Goal: Task Accomplishment & Management: Use online tool/utility

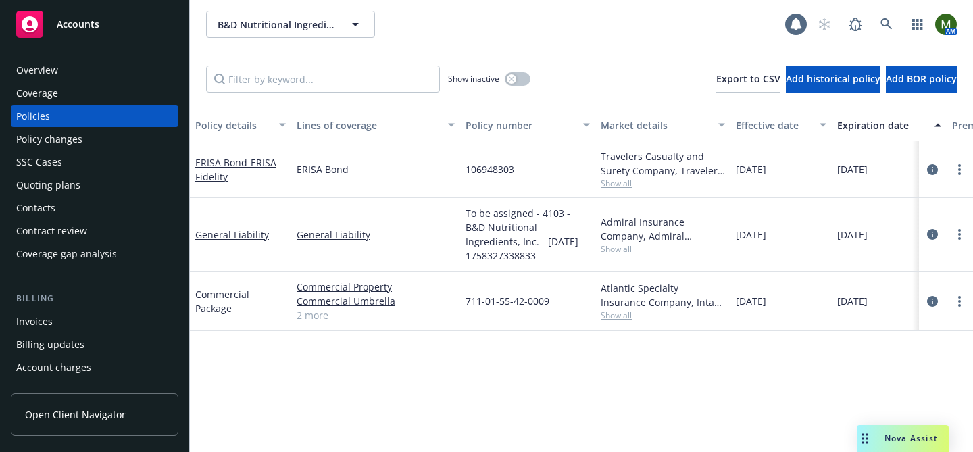
click at [110, 72] on div "Overview" at bounding box center [94, 70] width 157 height 22
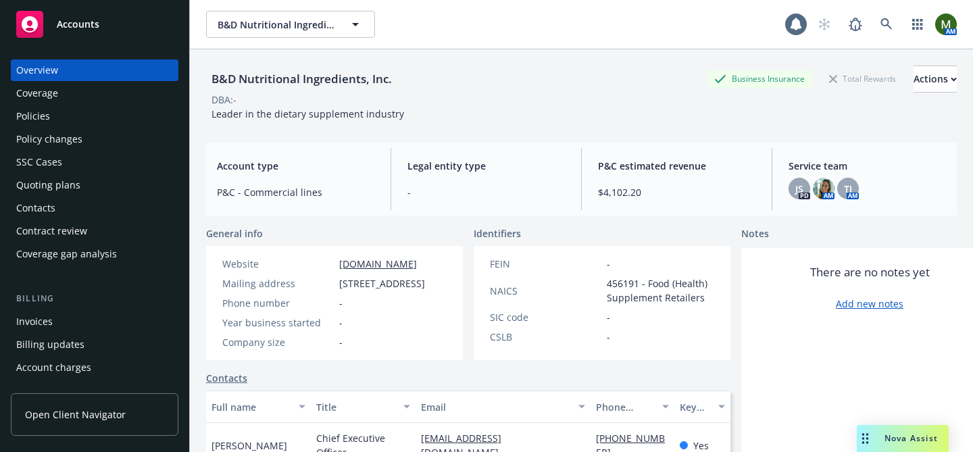
click at [343, 75] on div "B&D Nutritional Ingredients, Inc." at bounding box center [301, 79] width 191 height 18
copy div "B&D Nutritional Ingredients, Inc."
click at [84, 113] on div "Policies" at bounding box center [94, 116] width 157 height 22
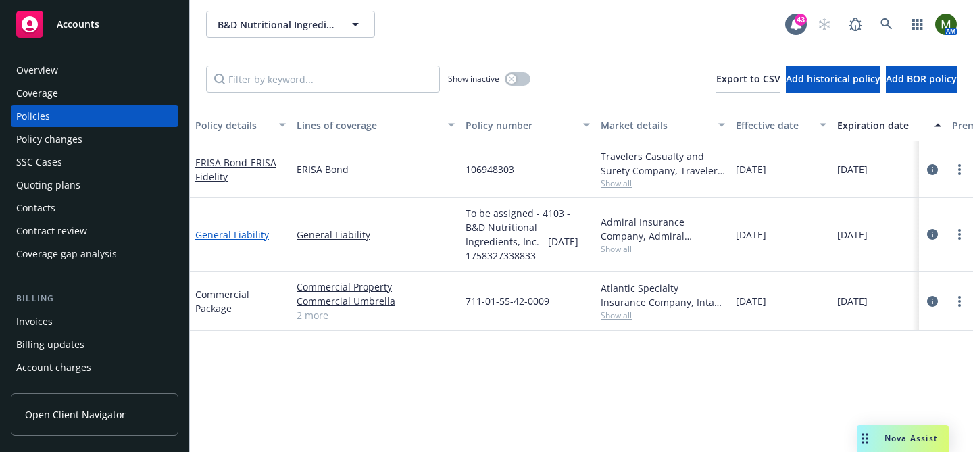
click at [244, 236] on link "General Liability" at bounding box center [232, 234] width 74 height 13
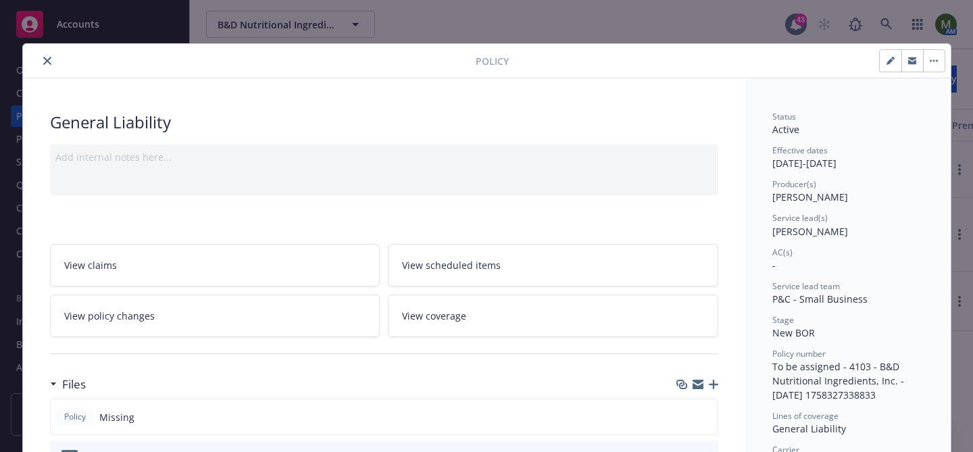
click at [47, 55] on button "close" at bounding box center [47, 61] width 16 height 16
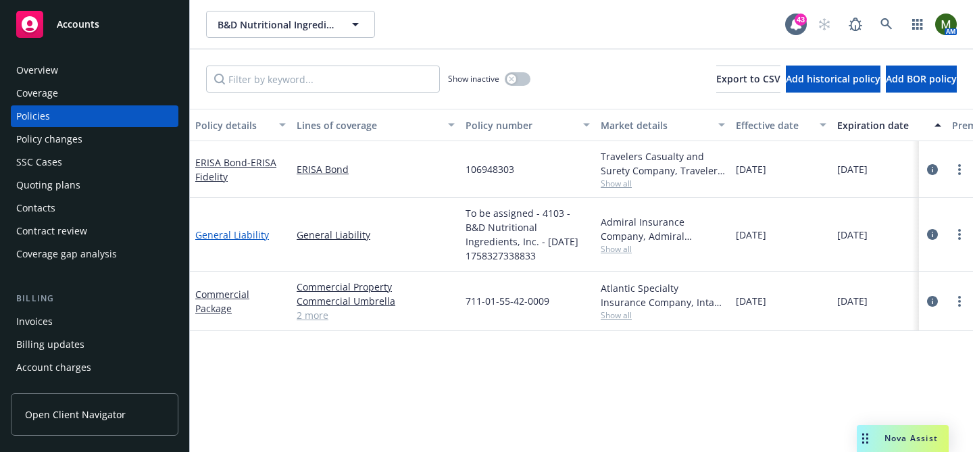
click at [230, 235] on link "General Liability" at bounding box center [232, 234] width 74 height 13
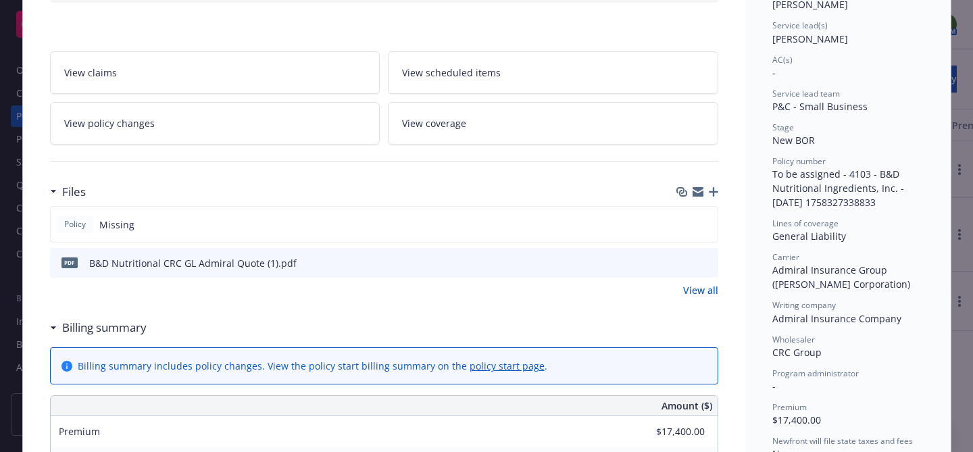
scroll to position [214, 0]
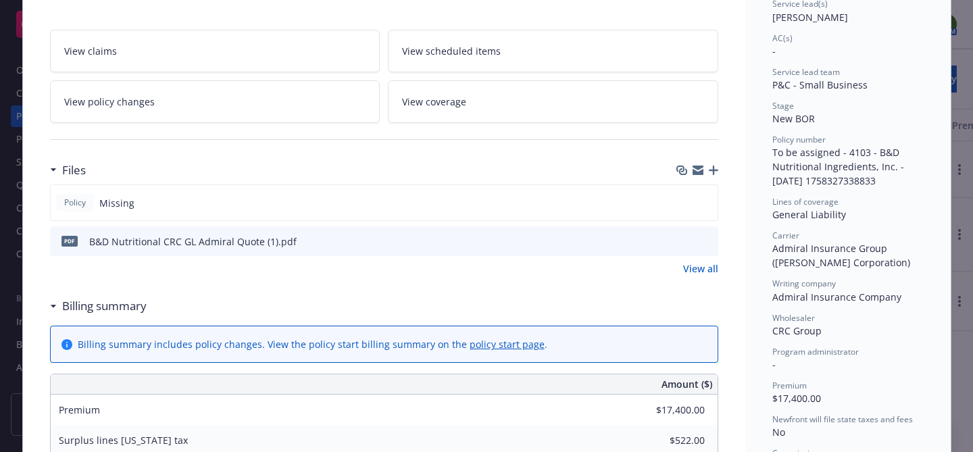
click at [706, 236] on icon "preview file" at bounding box center [705, 240] width 12 height 9
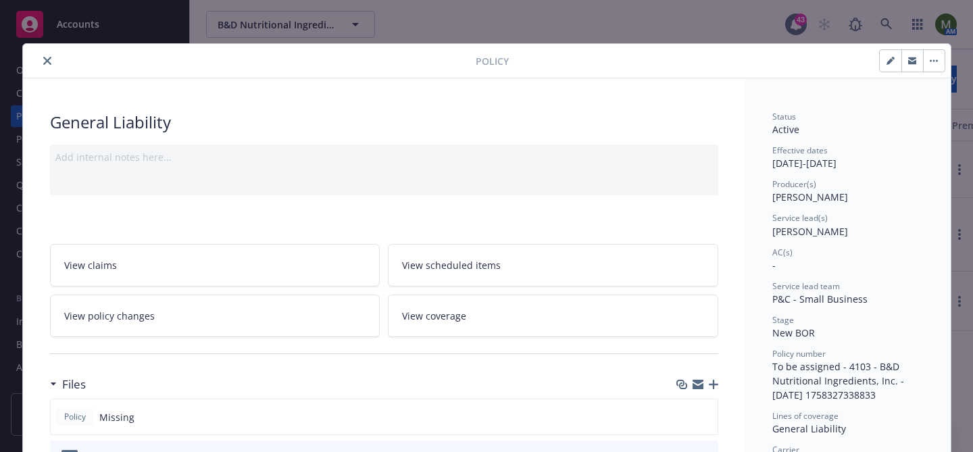
click at [46, 53] on button "close" at bounding box center [47, 61] width 16 height 16
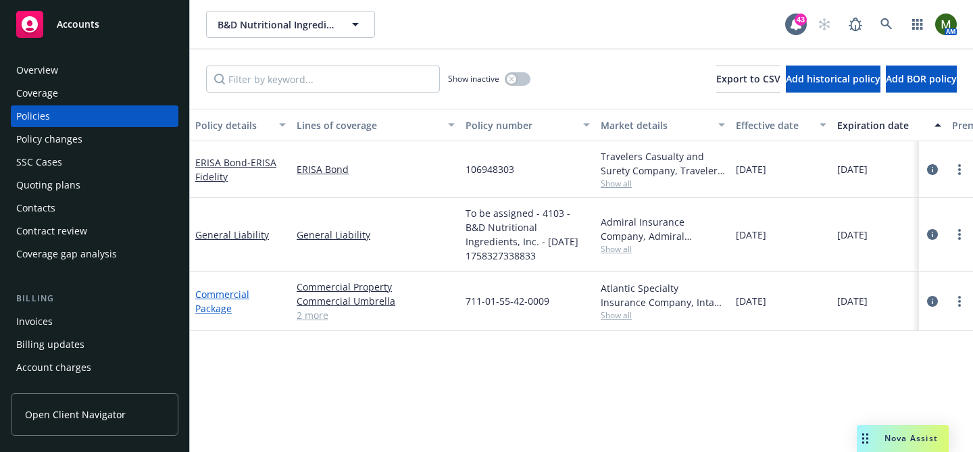
click at [222, 294] on link "Commercial Package" at bounding box center [222, 301] width 54 height 27
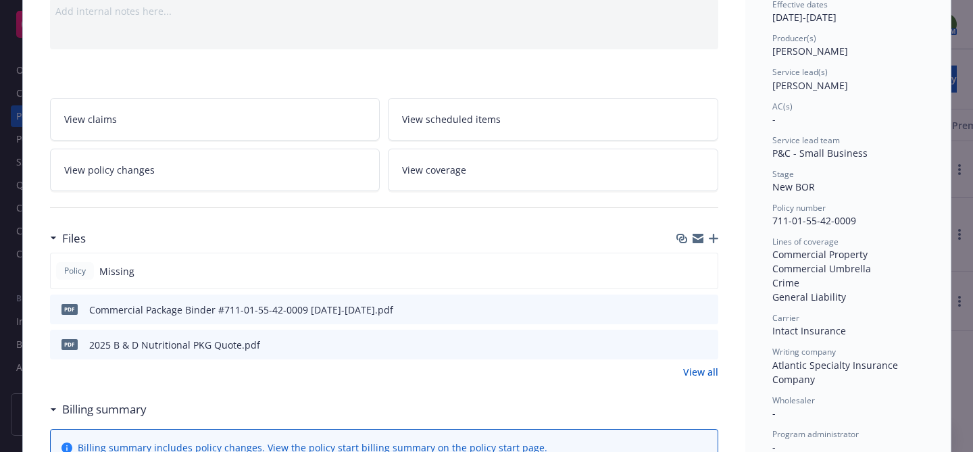
scroll to position [145, 0]
click at [708, 311] on icon "preview file" at bounding box center [705, 309] width 12 height 9
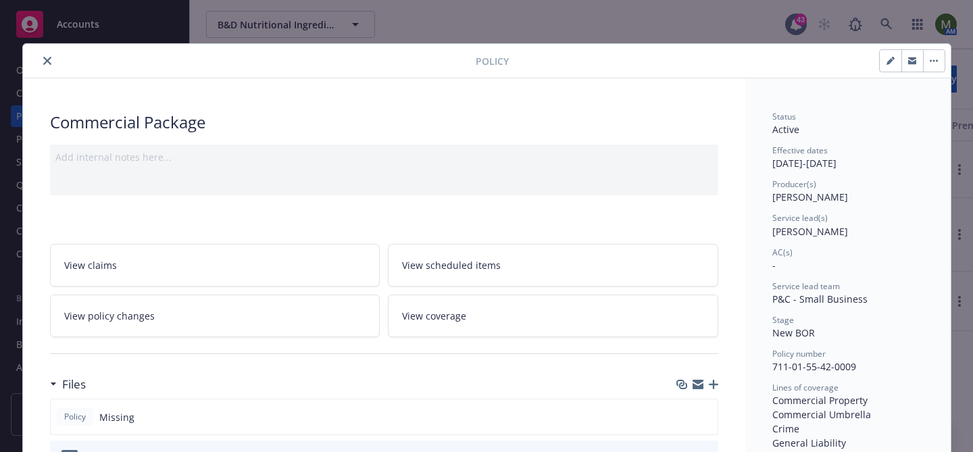
click at [47, 51] on div "Policy" at bounding box center [486, 61] width 927 height 34
click at [47, 59] on icon "close" at bounding box center [47, 61] width 8 height 8
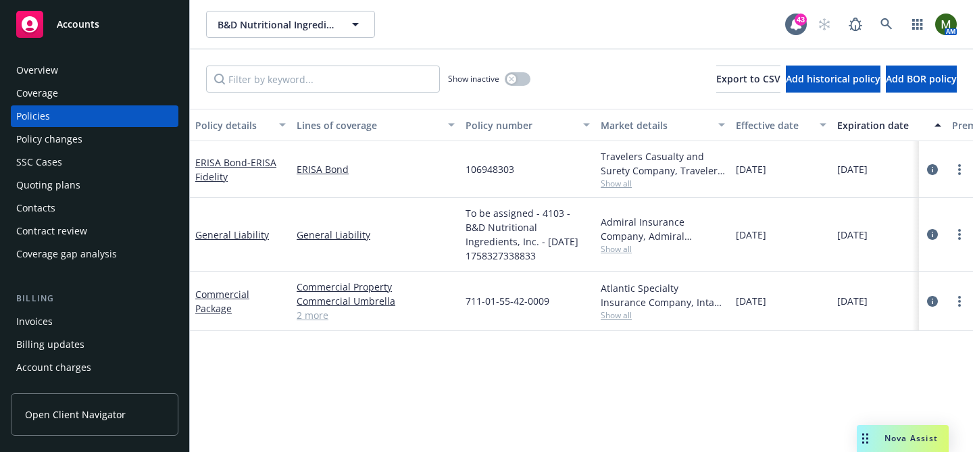
click at [47, 65] on div "Overview" at bounding box center [37, 70] width 42 height 22
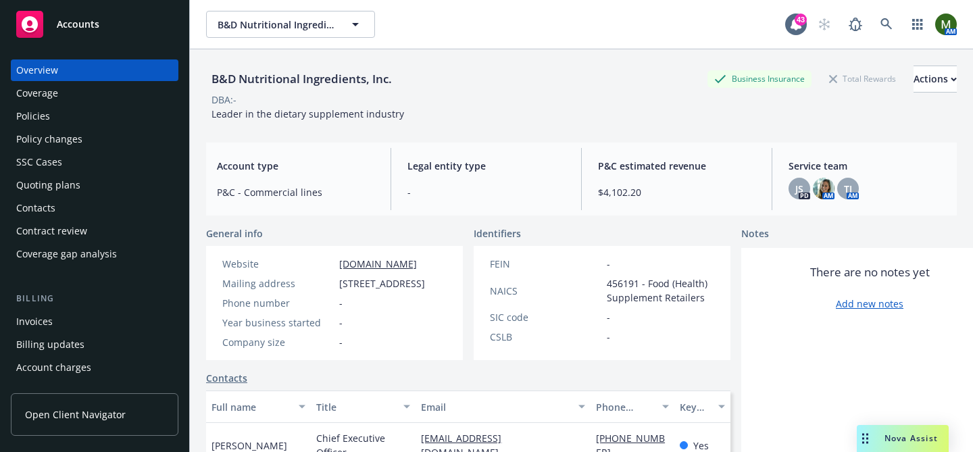
click at [390, 289] on span "2870 Whiptail Loop E Ste 107, Carlsbad, CA, 92010" at bounding box center [382, 283] width 86 height 14
copy span "2870 Whiptail Loop E Ste 107, Carlsbad, CA, 92010"
click at [304, 110] on span "Leader in the dietary supplement industry" at bounding box center [307, 113] width 192 height 13
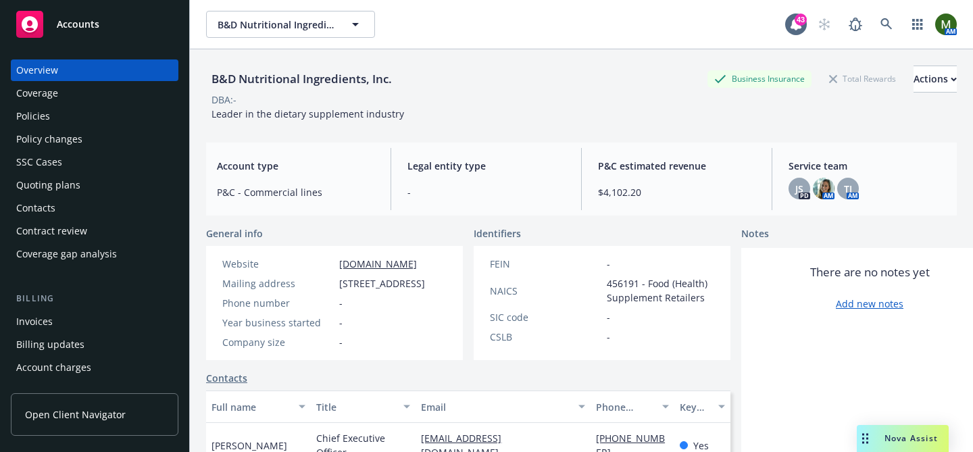
click at [304, 110] on span "Leader in the dietary supplement industry" at bounding box center [307, 113] width 192 height 13
click at [355, 120] on div "Leader in the dietary supplement industry" at bounding box center [307, 114] width 203 height 14
drag, startPoint x: 273, startPoint y: 115, endPoint x: 433, endPoint y: 115, distance: 160.1
click at [433, 115] on div "B&D Nutritional Ingredients, Inc. Business Insurance Total Rewards Actions DBA:…" at bounding box center [581, 93] width 750 height 55
copy span "dietary supplement industry"
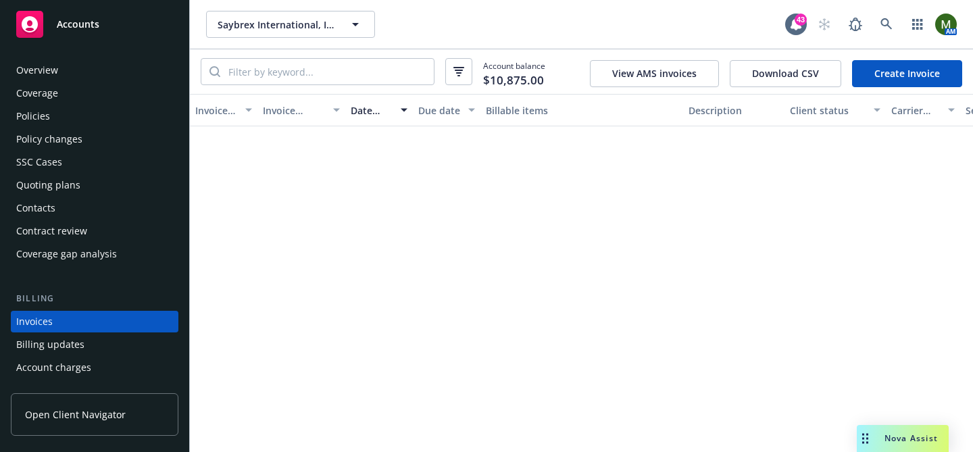
scroll to position [74, 0]
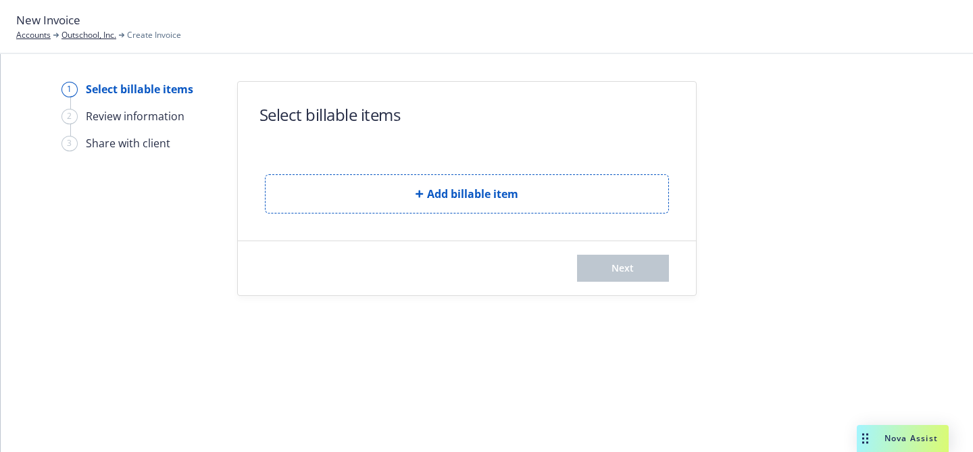
click at [436, 213] on form "Select billable items Add billable item Next" at bounding box center [467, 188] width 458 height 213
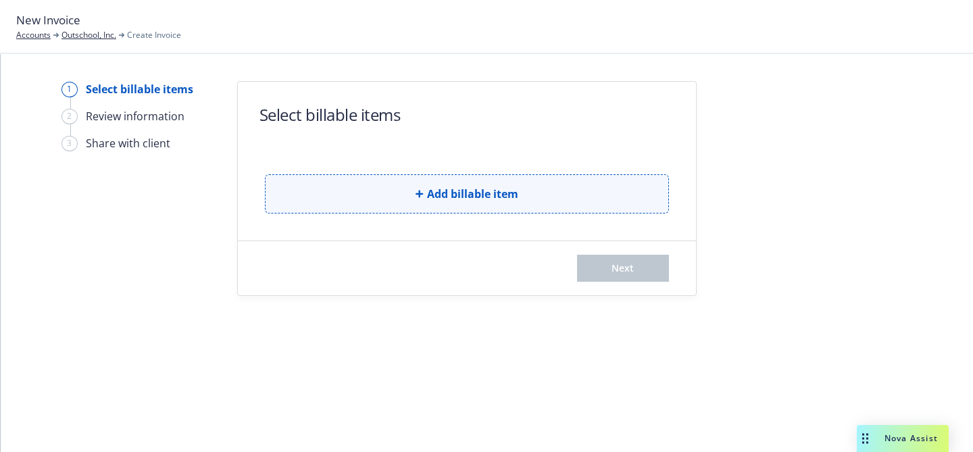
click at [438, 192] on span "Add billable item" at bounding box center [472, 194] width 91 height 16
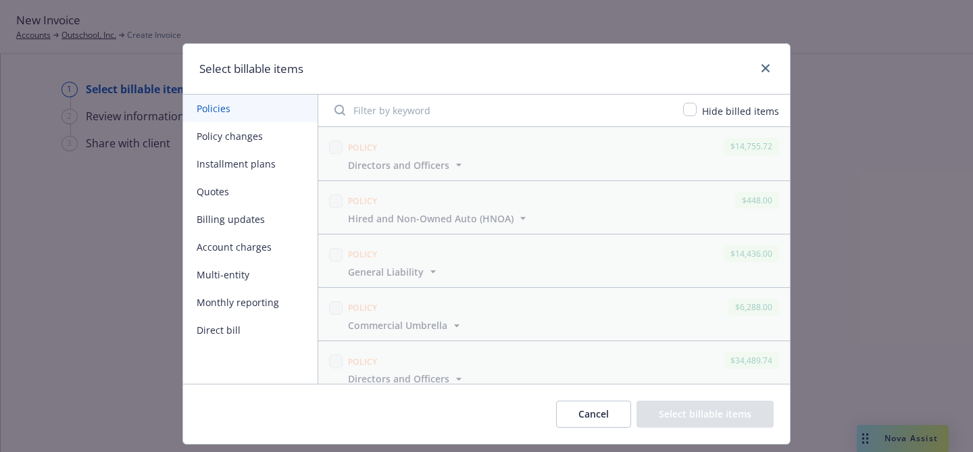
click at [254, 138] on button "Policy changes" at bounding box center [250, 136] width 134 height 28
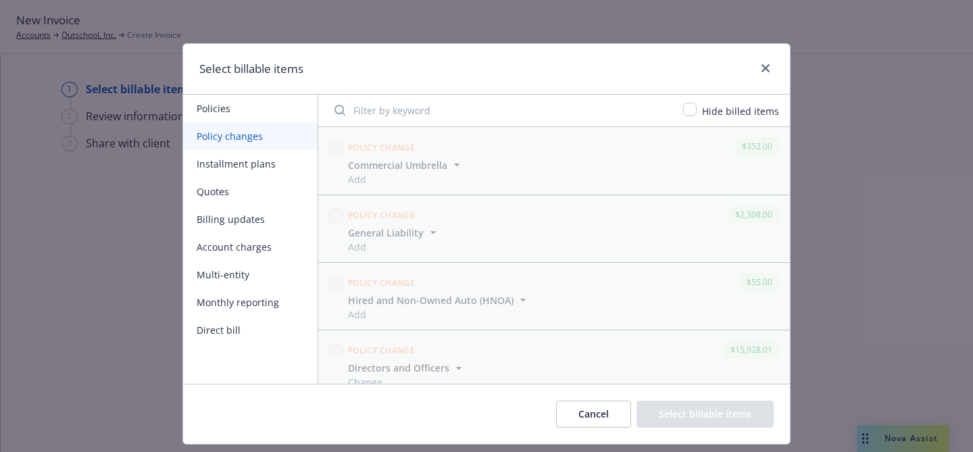
scroll to position [284, 0]
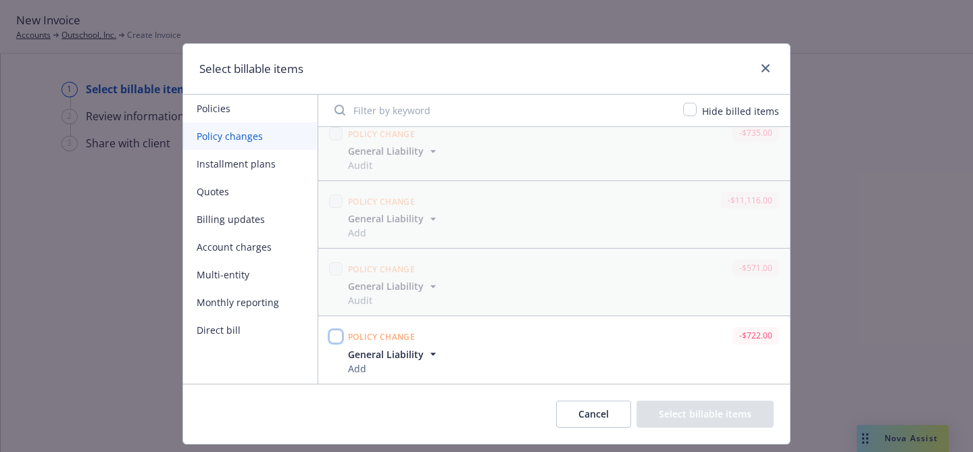
click at [338, 334] on input "checkbox" at bounding box center [336, 337] width 14 height 14
checkbox input "true"
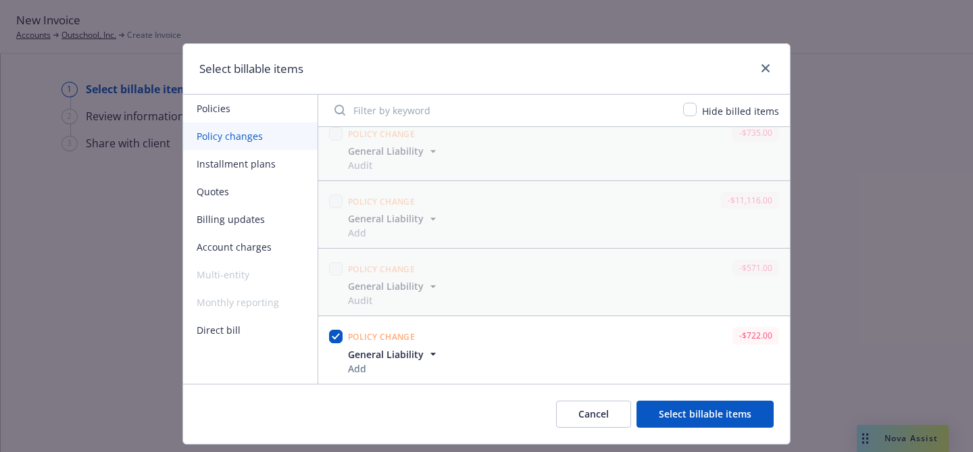
click at [654, 419] on button "Select billable items" at bounding box center [704, 414] width 137 height 27
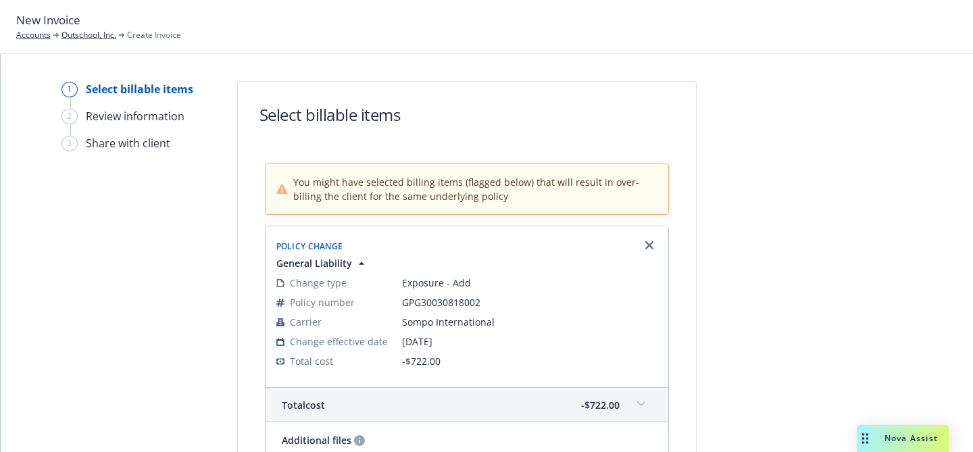
scroll to position [224, 0]
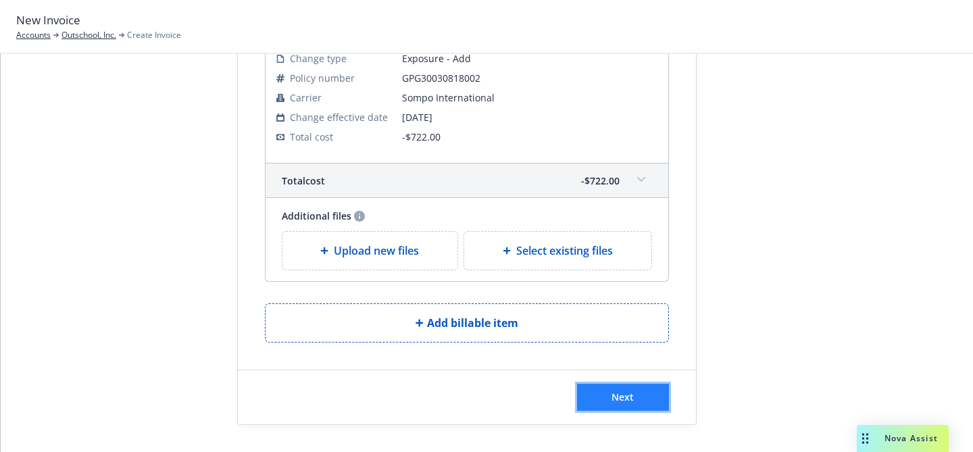
click at [622, 393] on span "Next" at bounding box center [622, 396] width 22 height 13
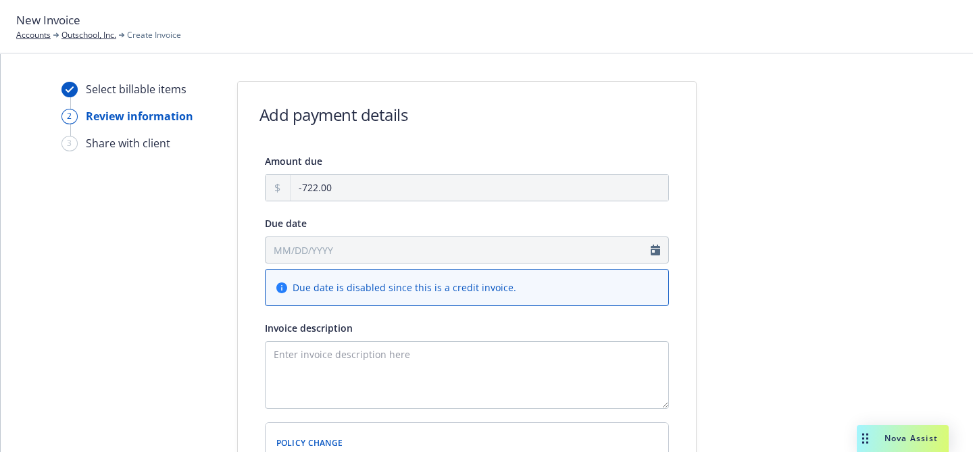
scroll to position [360, 0]
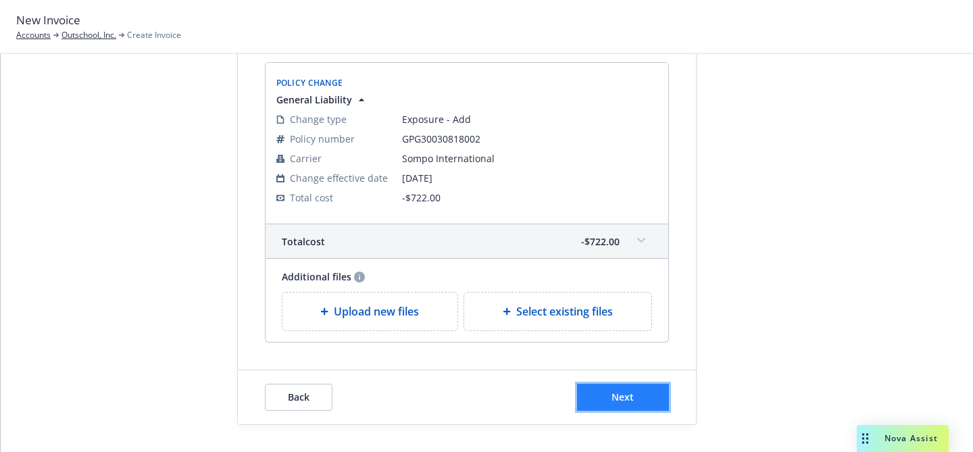
click at [615, 400] on span "Next" at bounding box center [622, 396] width 22 height 13
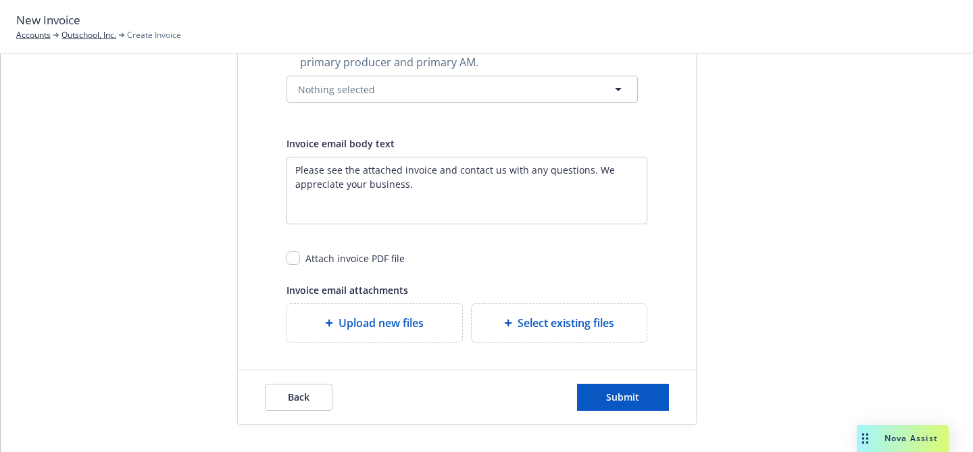
scroll to position [0, 0]
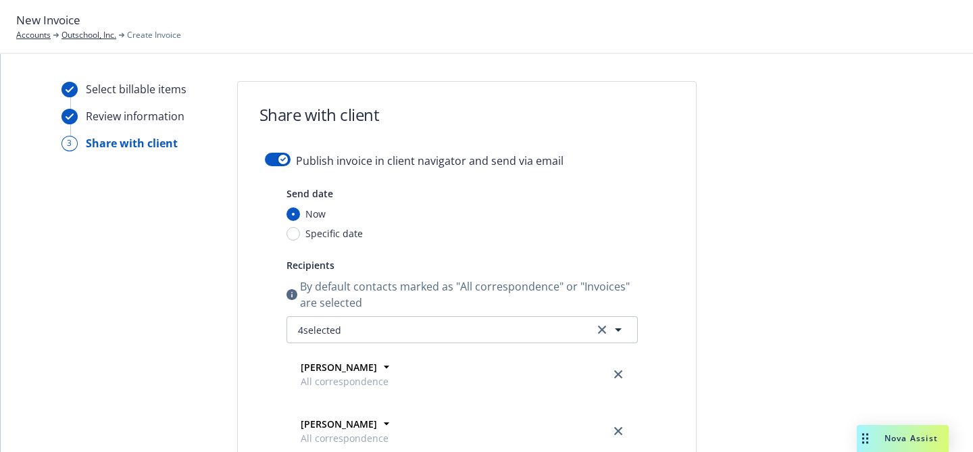
click at [275, 161] on button "button" at bounding box center [278, 160] width 26 height 14
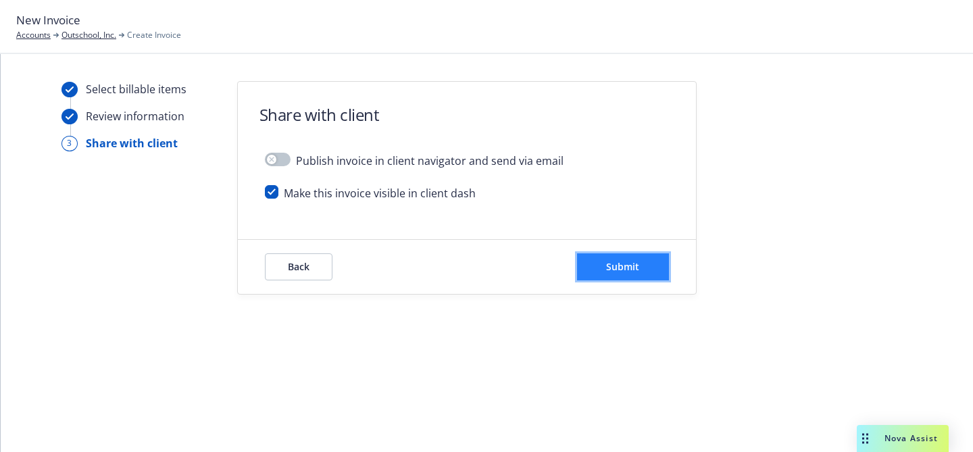
click at [594, 267] on button "Submit" at bounding box center [623, 266] width 92 height 27
